Goal: Task Accomplishment & Management: Manage account settings

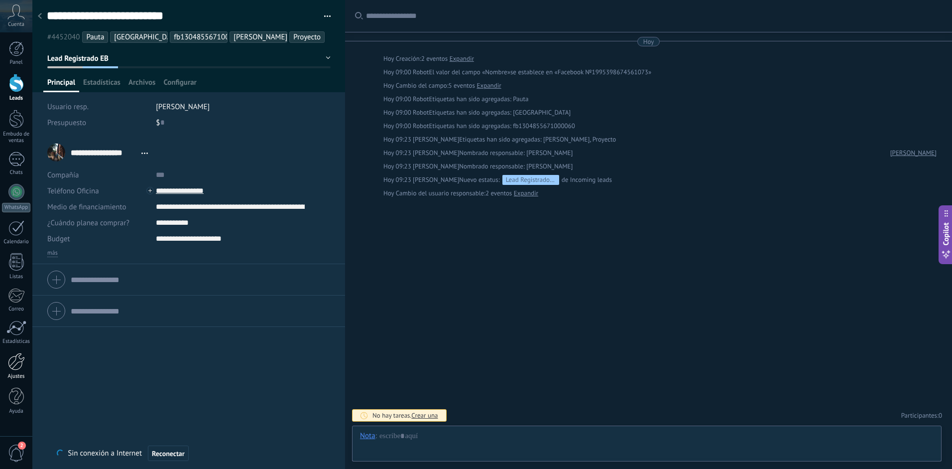
scroll to position [9, 0]
click at [14, 95] on div "Leads" at bounding box center [16, 98] width 29 height 6
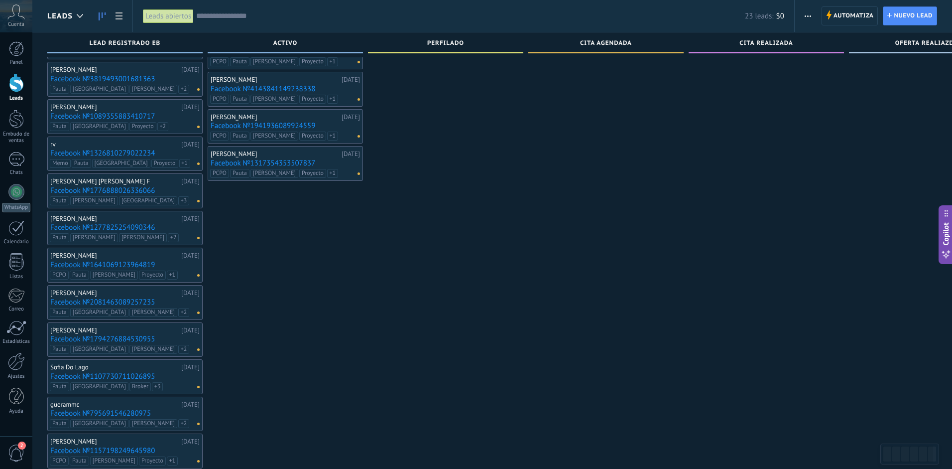
scroll to position [168, 0]
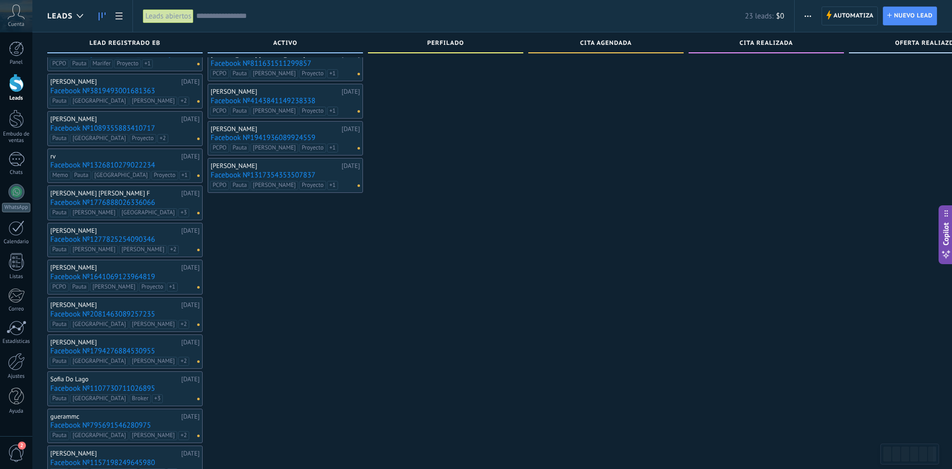
click at [89, 229] on div "[PERSON_NAME]" at bounding box center [114, 231] width 128 height 8
click at [83, 236] on link "Facebook №1277825254090346" at bounding box center [124, 239] width 149 height 8
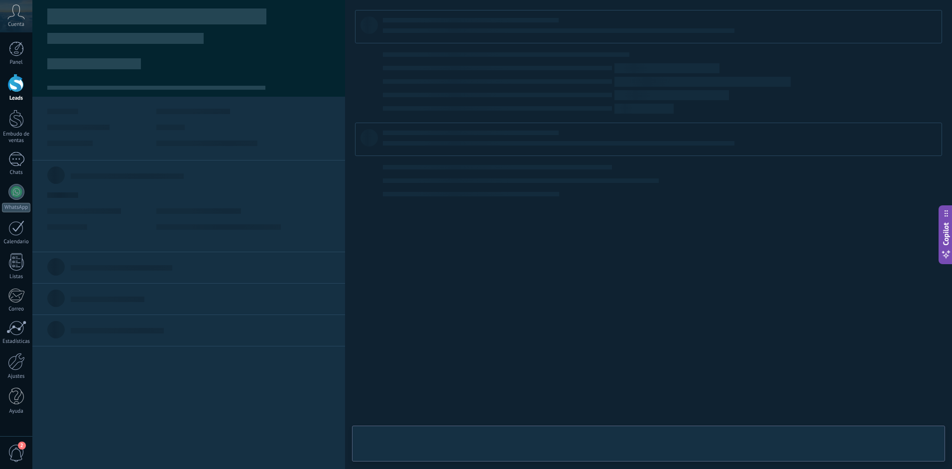
type textarea "**********"
